Goal: Information Seeking & Learning: Learn about a topic

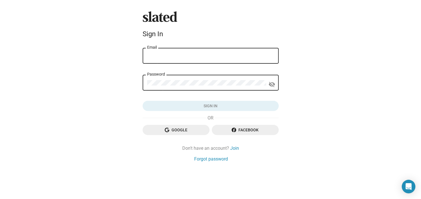
click at [164, 16] on icon at bounding box center [160, 16] width 34 height 10
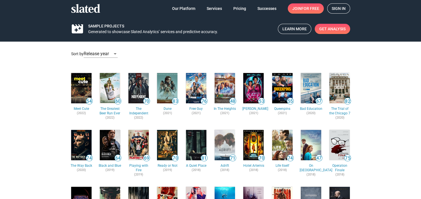
click at [113, 54] on div "Release year" at bounding box center [98, 54] width 29 height 6
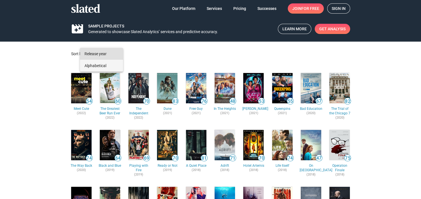
click at [107, 65] on span "Alphabetical" at bounding box center [101, 66] width 34 height 12
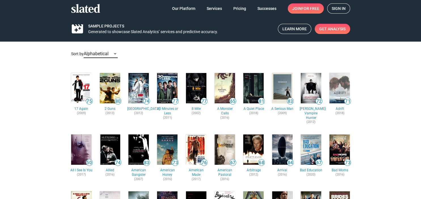
click at [112, 54] on div "Alphabetical" at bounding box center [98, 54] width 29 height 6
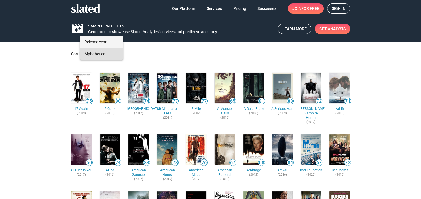
click at [108, 44] on span "Release year" at bounding box center [101, 42] width 34 height 12
